Goal: Information Seeking & Learning: Check status

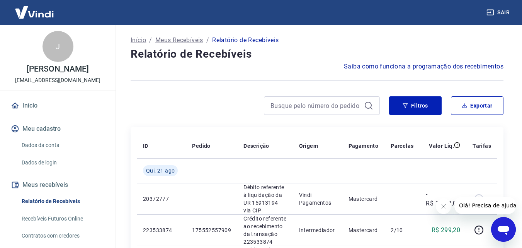
click at [441, 207] on icon "Fechar mensagem da empresa" at bounding box center [443, 206] width 6 height 6
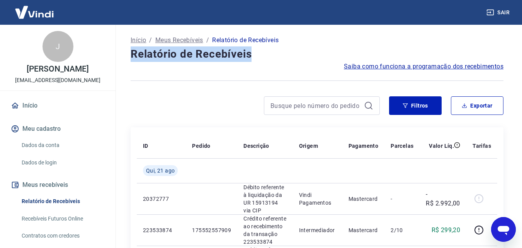
drag, startPoint x: 129, startPoint y: 58, endPoint x: 286, endPoint y: 53, distance: 156.5
click at [286, 53] on h4 "Relatório de Recebíveis" at bounding box center [317, 53] width 373 height 15
drag, startPoint x: 132, startPoint y: 56, endPoint x: 268, endPoint y: 64, distance: 136.2
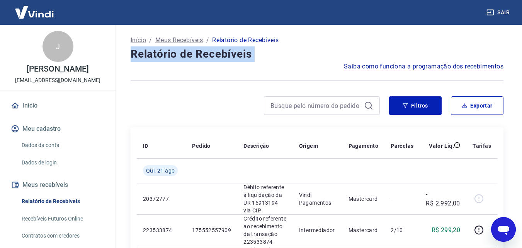
click at [268, 64] on div "Saiba como funciona a programação dos recebimentos" at bounding box center [317, 66] width 373 height 9
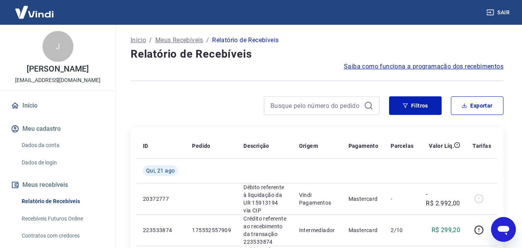
click at [42, 103] on link "Início" at bounding box center [57, 105] width 97 height 17
